Goal: Transaction & Acquisition: Purchase product/service

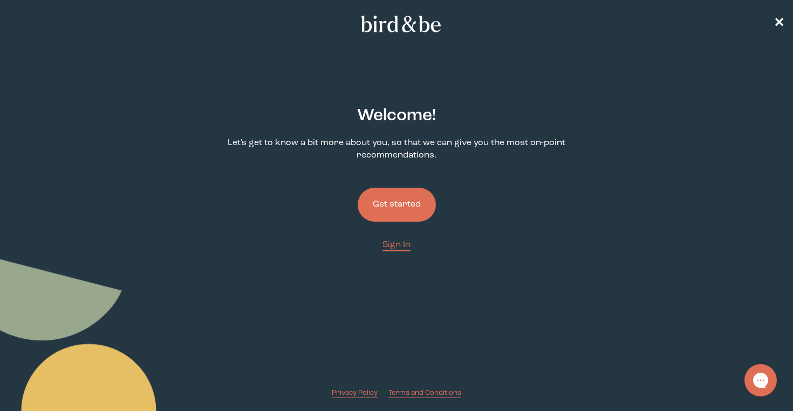
click at [409, 203] on button "Get started" at bounding box center [396, 205] width 78 height 34
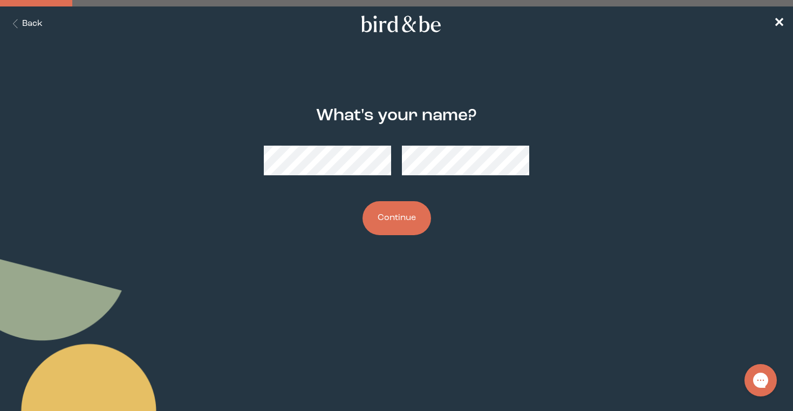
click at [407, 227] on button "Continue" at bounding box center [396, 218] width 68 height 34
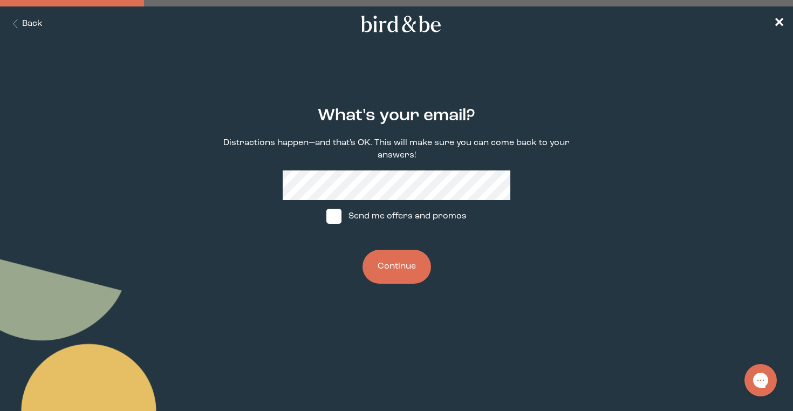
click at [348, 215] on label "Send me offers and promos" at bounding box center [396, 216] width 161 height 32
click at [326, 216] on input "Send me offers and promos" at bounding box center [326, 216] width 1 height 1
checkbox input "true"
click at [393, 262] on button "Continue" at bounding box center [396, 267] width 68 height 34
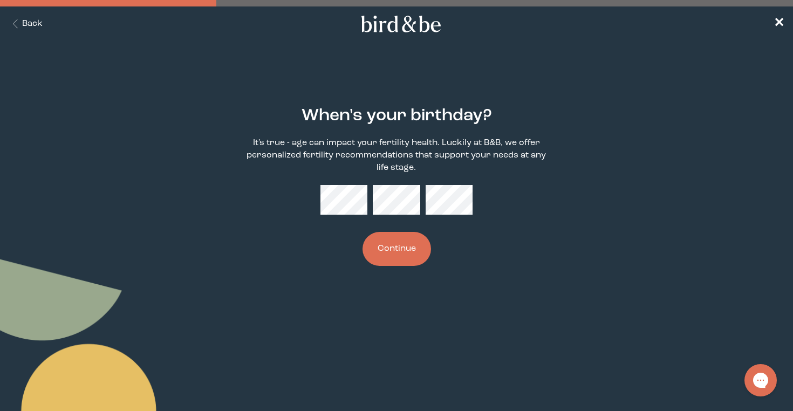
click at [409, 266] on button "Continue" at bounding box center [396, 249] width 68 height 34
click at [404, 260] on button "Continue" at bounding box center [396, 249] width 68 height 34
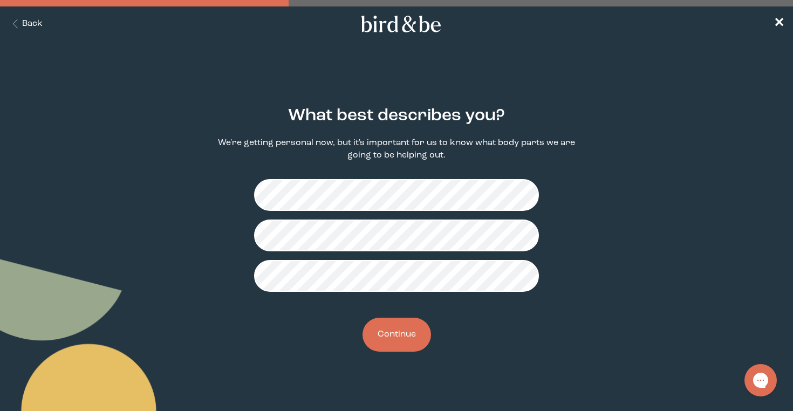
click at [398, 329] on button "Continue" at bounding box center [396, 335] width 68 height 34
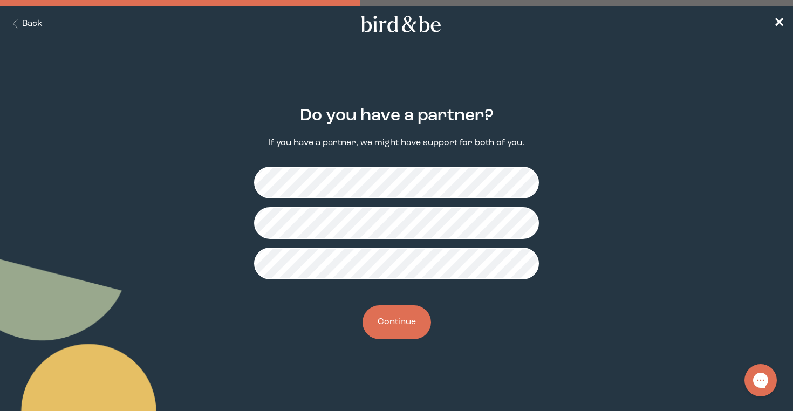
click at [402, 313] on button "Continue" at bounding box center [396, 322] width 68 height 34
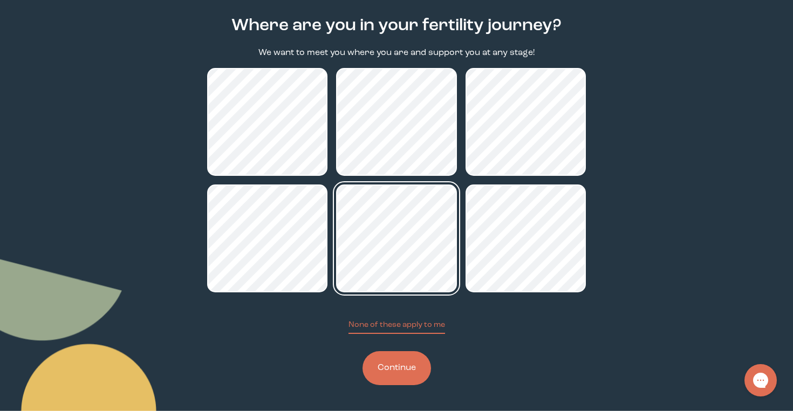
scroll to position [90, 0]
click at [395, 369] on button "Continue" at bounding box center [396, 368] width 68 height 34
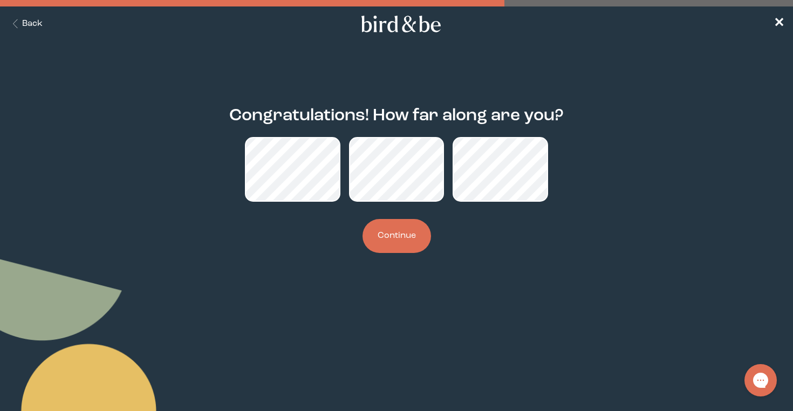
click at [405, 239] on button "Continue" at bounding box center [396, 236] width 68 height 34
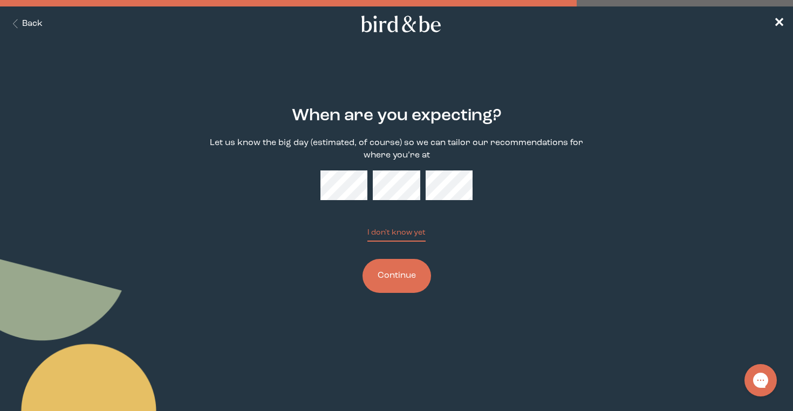
click at [413, 278] on button "Continue" at bounding box center [396, 276] width 68 height 34
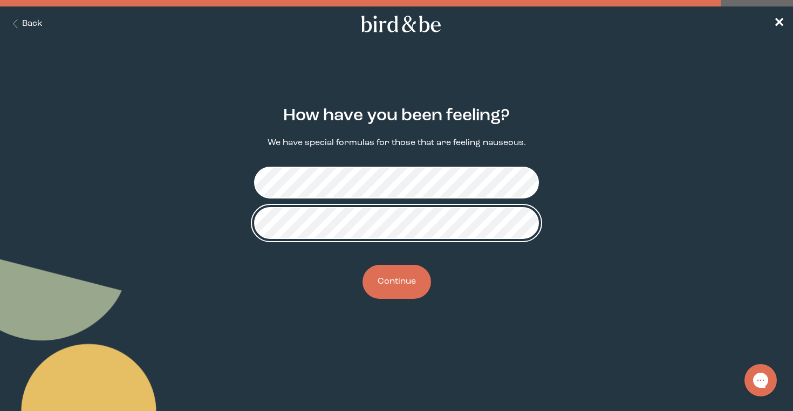
click at [466, 162] on fieldset at bounding box center [396, 203] width 284 height 90
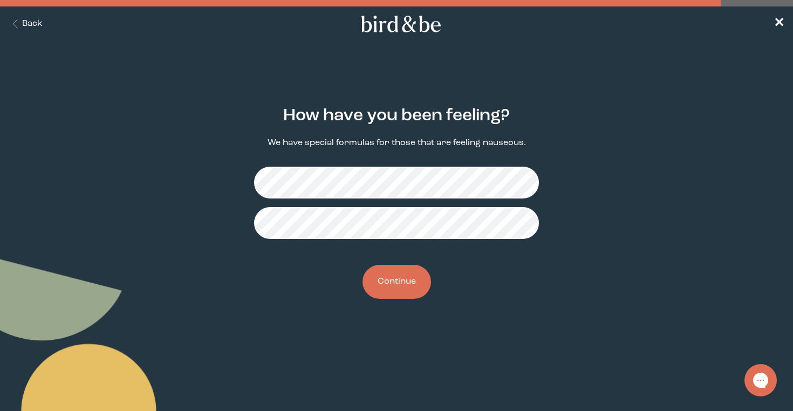
click at [587, 167] on form "How have you been feeling? We have special formulas for those that are feeling …" at bounding box center [396, 203] width 396 height 244
click at [400, 272] on button "Continue" at bounding box center [396, 282] width 68 height 34
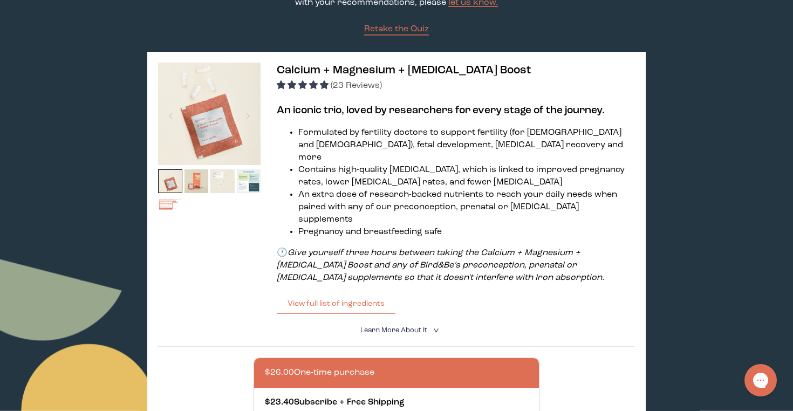
scroll to position [148, 0]
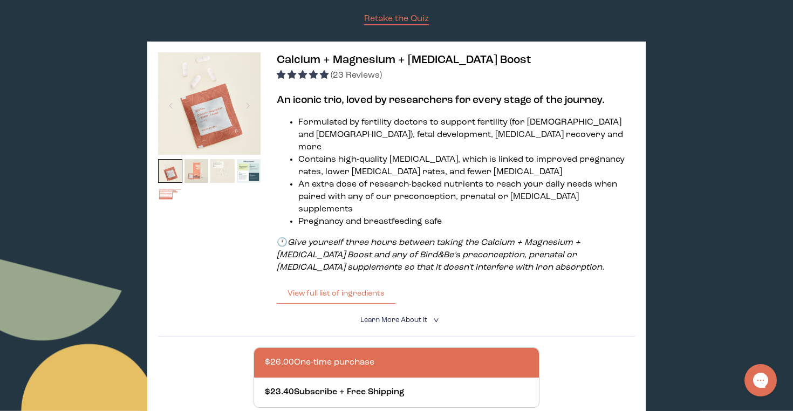
click at [198, 177] on img at bounding box center [196, 171] width 24 height 24
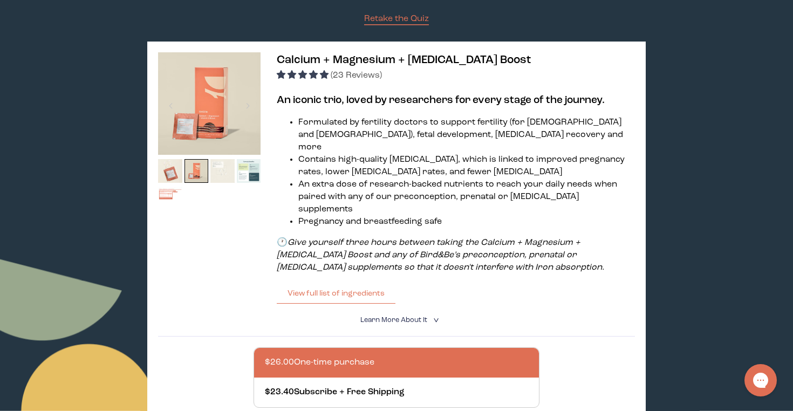
click at [224, 174] on img at bounding box center [222, 171] width 24 height 24
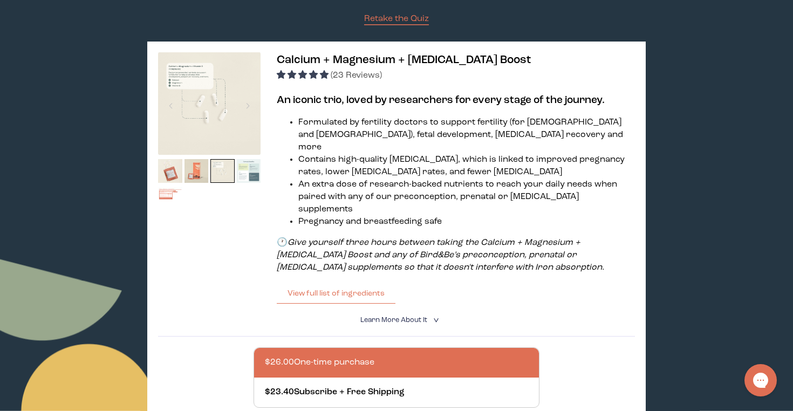
click at [243, 174] on img at bounding box center [249, 171] width 24 height 24
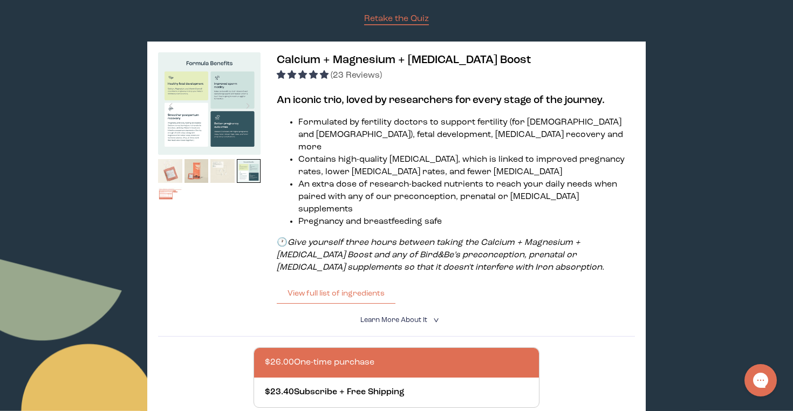
click at [178, 174] on img at bounding box center [170, 171] width 24 height 24
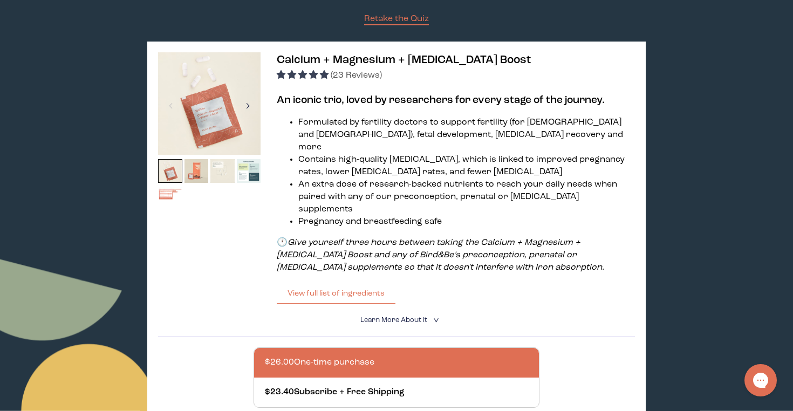
click at [246, 109] on div at bounding box center [247, 106] width 15 height 24
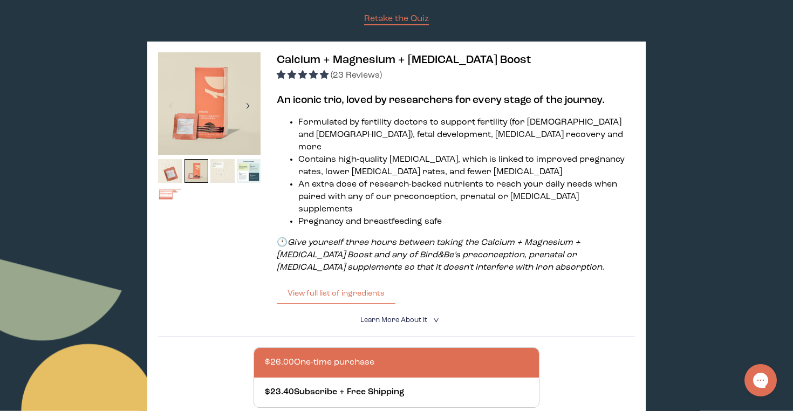
click at [248, 107] on div at bounding box center [247, 106] width 15 height 24
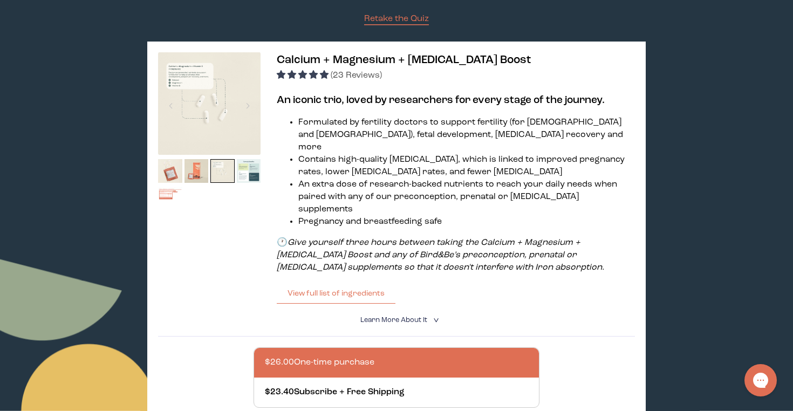
click at [211, 105] on img at bounding box center [209, 103] width 102 height 102
click at [214, 123] on img at bounding box center [209, 103] width 102 height 102
click at [408, 317] on span "Learn More About it" at bounding box center [393, 320] width 67 height 7
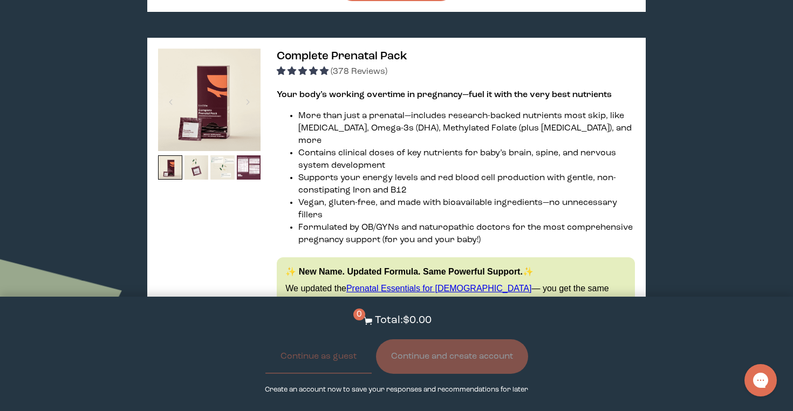
scroll to position [792, 0]
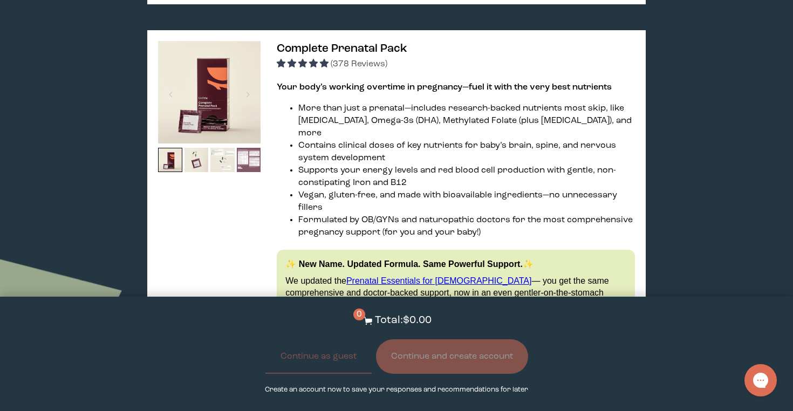
click at [253, 148] on img at bounding box center [249, 160] width 24 height 24
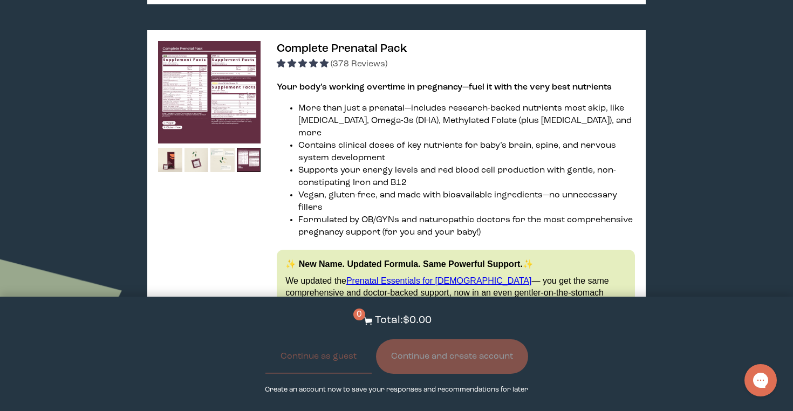
click at [216, 80] on img at bounding box center [209, 92] width 102 height 102
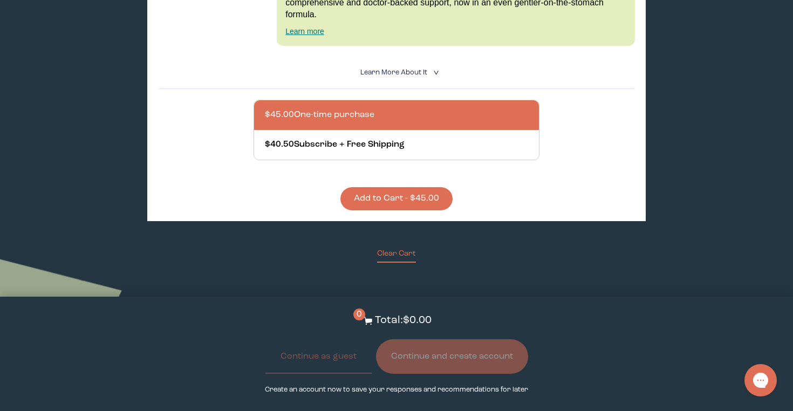
scroll to position [1089, 0]
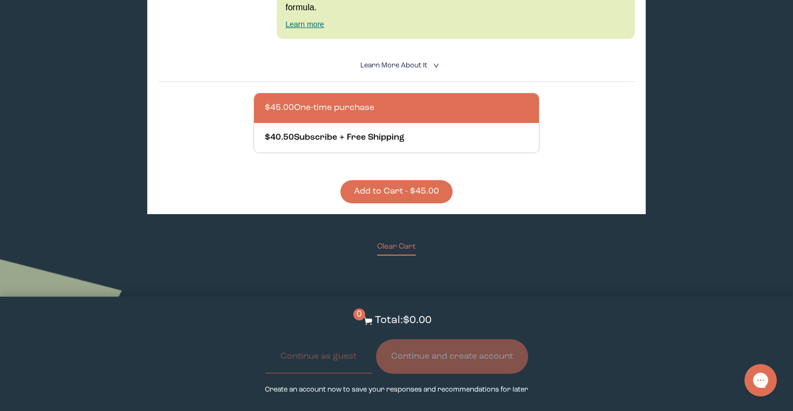
click at [383, 180] on button "Add to Cart - $45.00" at bounding box center [396, 191] width 112 height 23
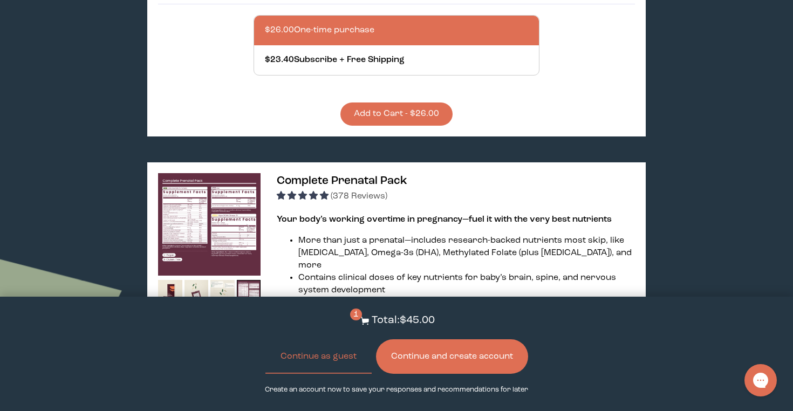
scroll to position [640, 0]
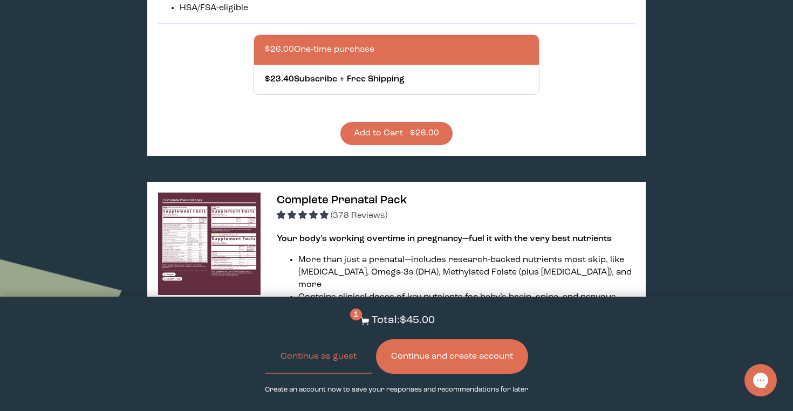
click at [386, 122] on button "Add to Cart - $26.00" at bounding box center [396, 133] width 112 height 23
click at [402, 360] on button "Continue and create account" at bounding box center [452, 356] width 152 height 35
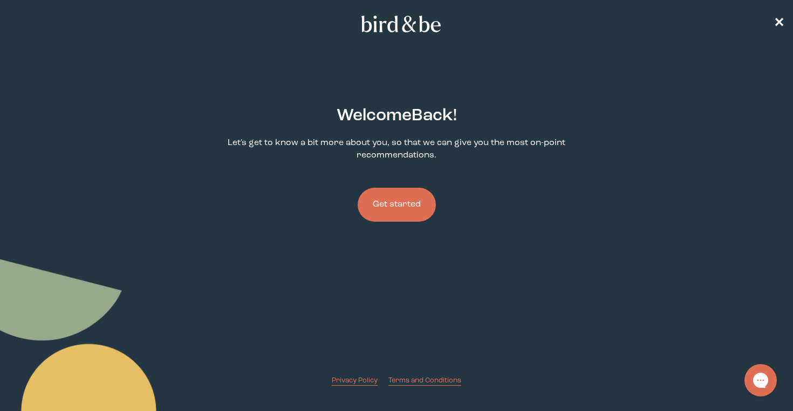
click at [387, 210] on button "Get started" at bounding box center [396, 205] width 78 height 34
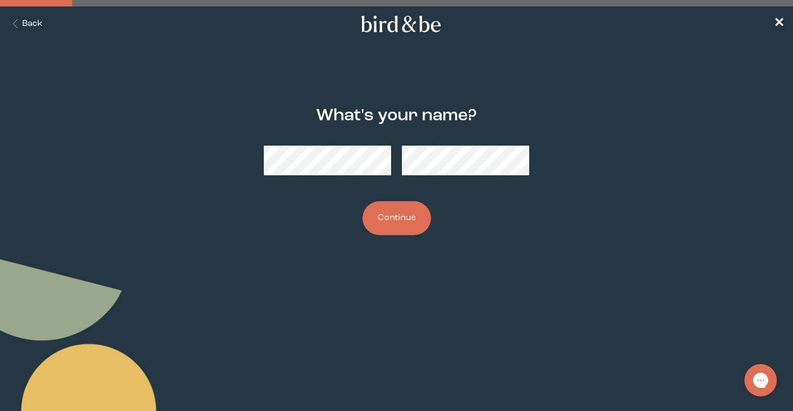
click at [391, 212] on button "Continue" at bounding box center [396, 218] width 68 height 34
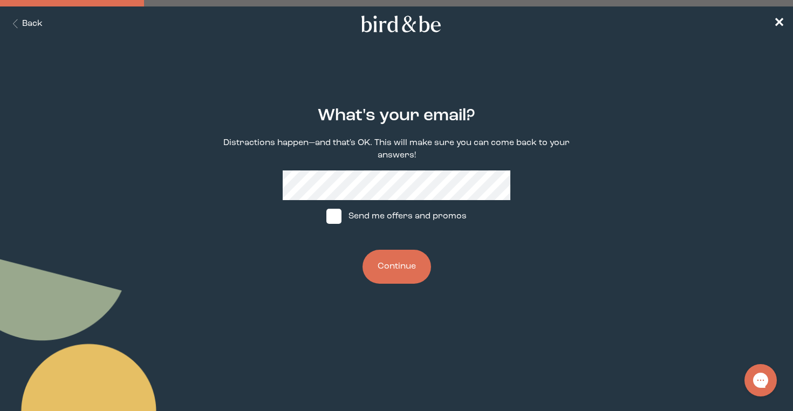
click at [388, 212] on label "Send me offers and promos" at bounding box center [396, 216] width 161 height 32
click at [326, 216] on input "Send me offers and promos" at bounding box center [326, 216] width 1 height 1
checkbox input "true"
click at [398, 271] on button "Continue" at bounding box center [396, 267] width 68 height 34
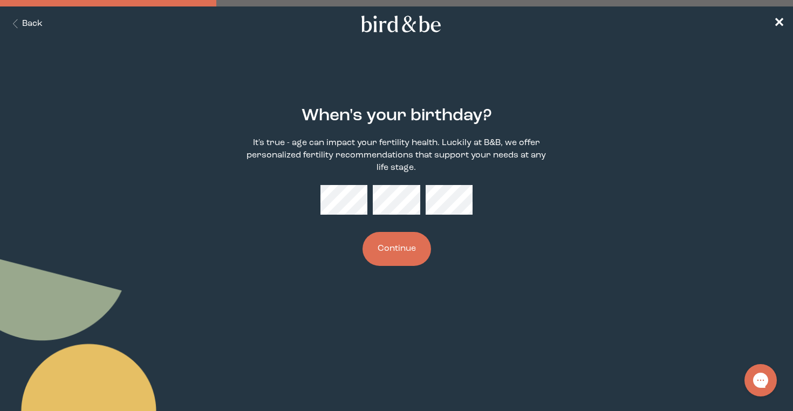
click at [395, 262] on button "Continue" at bounding box center [396, 249] width 68 height 34
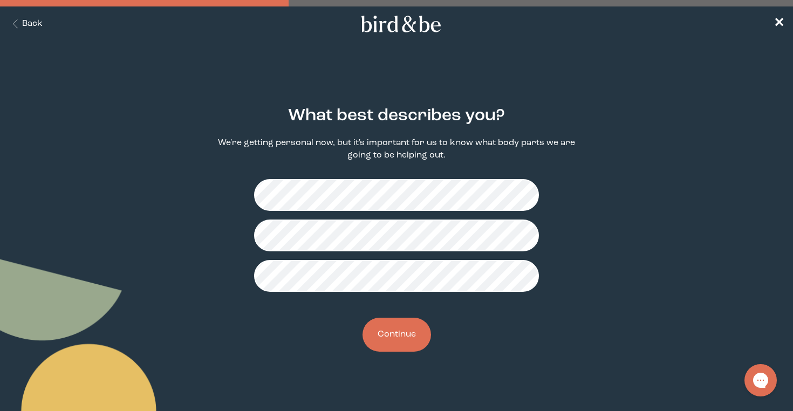
click at [398, 325] on button "Continue" at bounding box center [396, 335] width 68 height 34
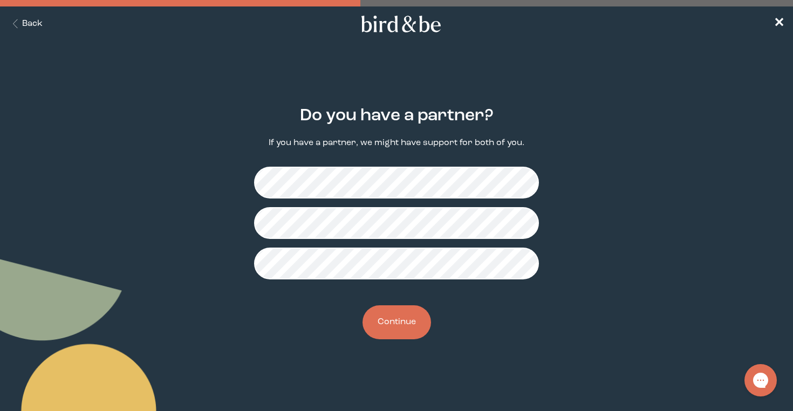
click at [398, 325] on button "Continue" at bounding box center [396, 322] width 68 height 34
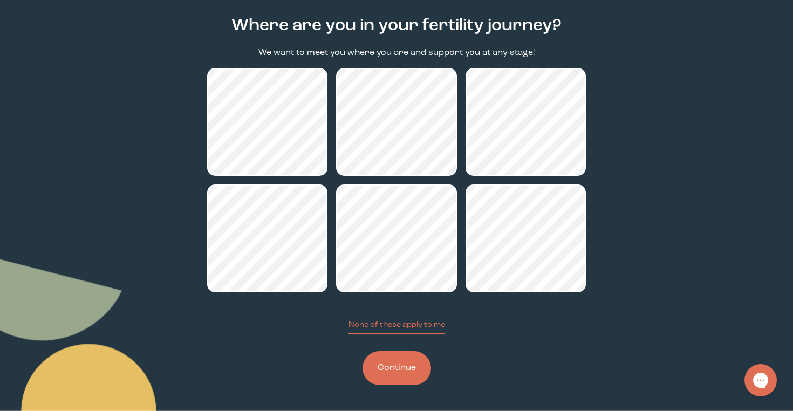
scroll to position [90, 0]
click at [408, 366] on button "Continue" at bounding box center [396, 368] width 68 height 34
click at [398, 371] on button "Continue" at bounding box center [396, 368] width 68 height 34
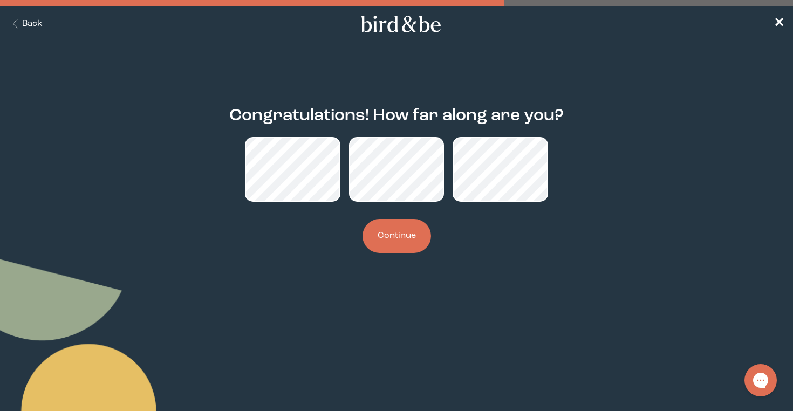
click at [355, 223] on div "Congratulations! How far along are you? Continue" at bounding box center [396, 180] width 379 height 181
click at [383, 231] on button "Continue" at bounding box center [396, 236] width 68 height 34
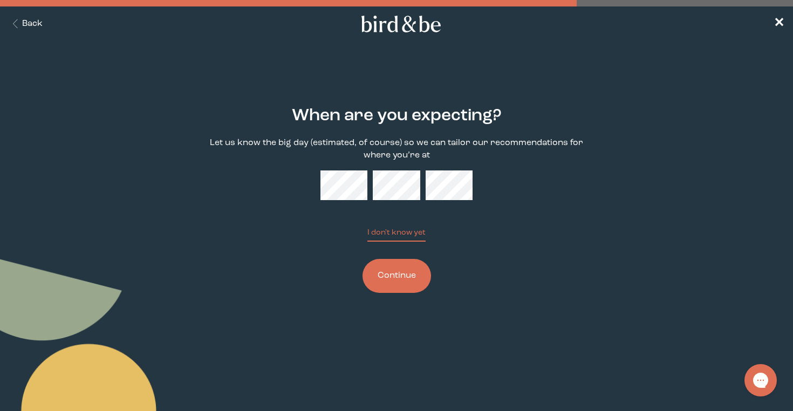
click at [383, 286] on button "Continue" at bounding box center [396, 276] width 68 height 34
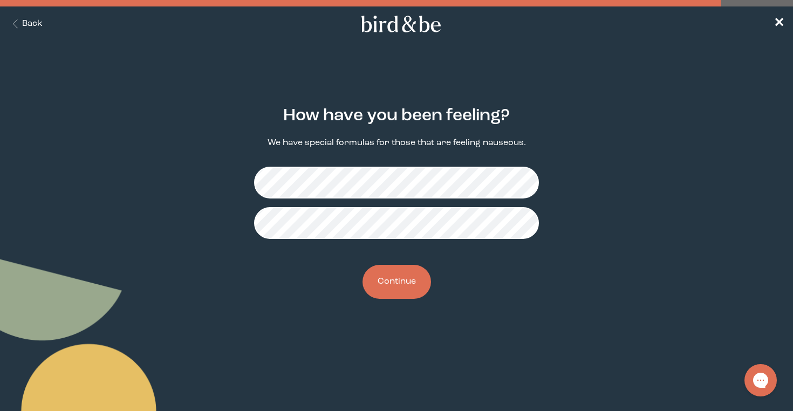
click at [401, 276] on button "Continue" at bounding box center [396, 282] width 68 height 34
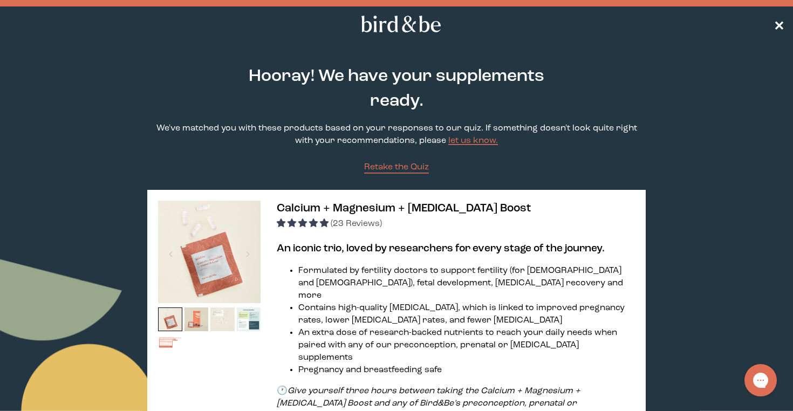
click at [777, 23] on span "✕" at bounding box center [778, 24] width 11 height 13
